Goal: Find specific page/section: Find specific page/section

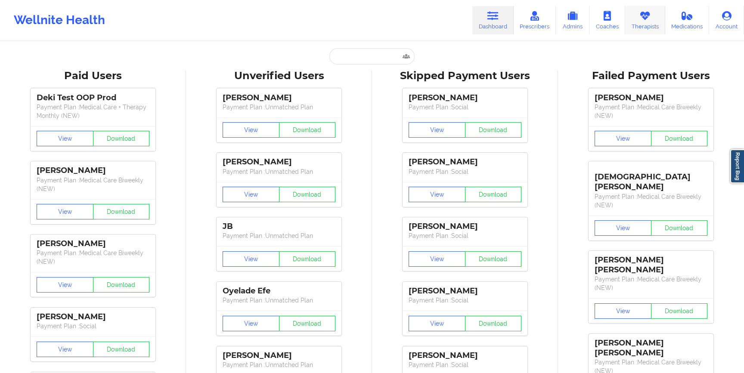
click at [636, 20] on link "Therapists" at bounding box center [645, 20] width 40 height 28
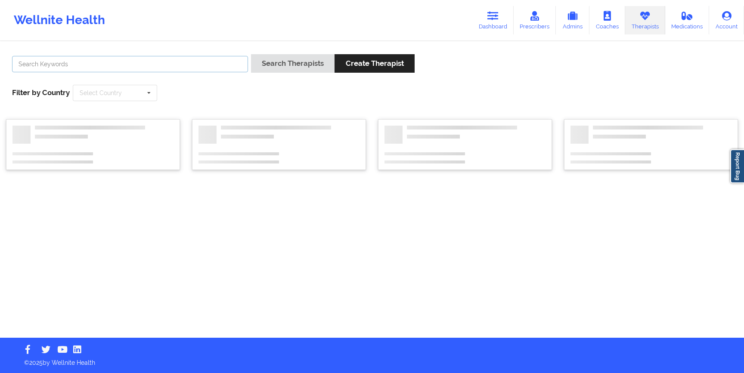
click at [139, 66] on input "text" at bounding box center [130, 64] width 236 height 16
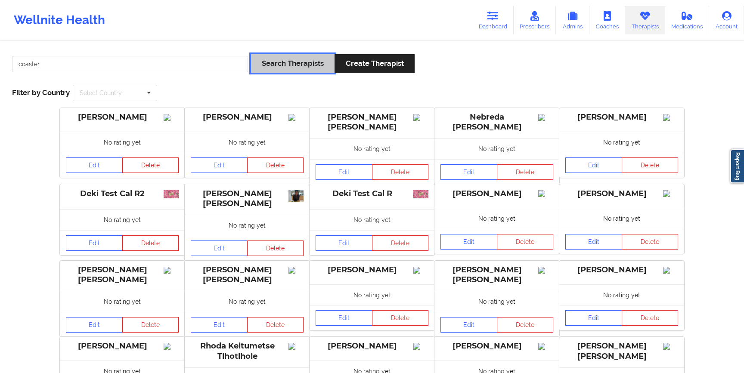
click at [268, 57] on button "Search Therapists" at bounding box center [292, 63] width 83 height 19
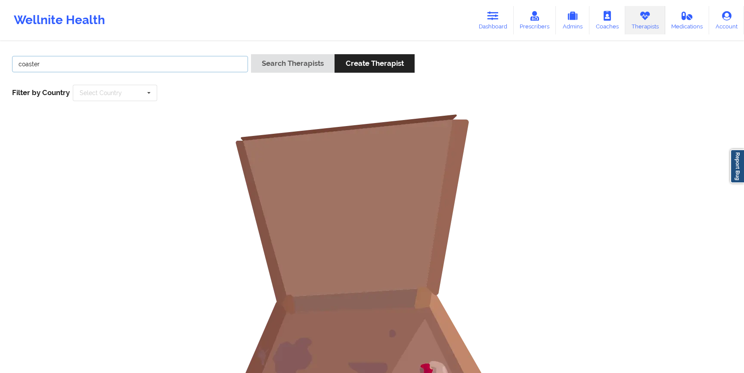
click at [59, 62] on input "coaster" at bounding box center [130, 64] width 236 height 16
type input "fallon"
click at [251, 54] on button "Search Therapists" at bounding box center [292, 63] width 83 height 19
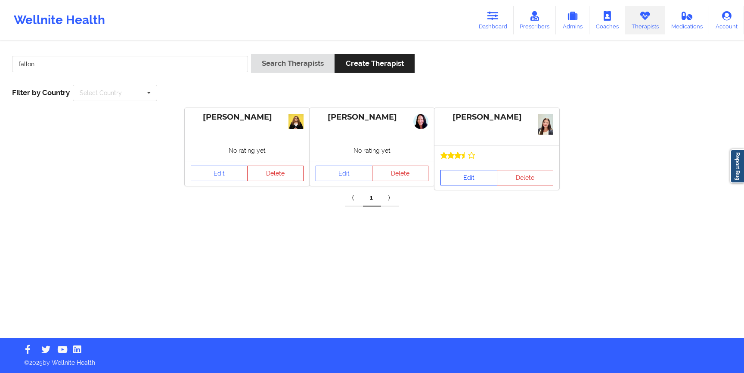
click at [467, 183] on link "Edit" at bounding box center [468, 177] width 57 height 15
